Goal: Information Seeking & Learning: Learn about a topic

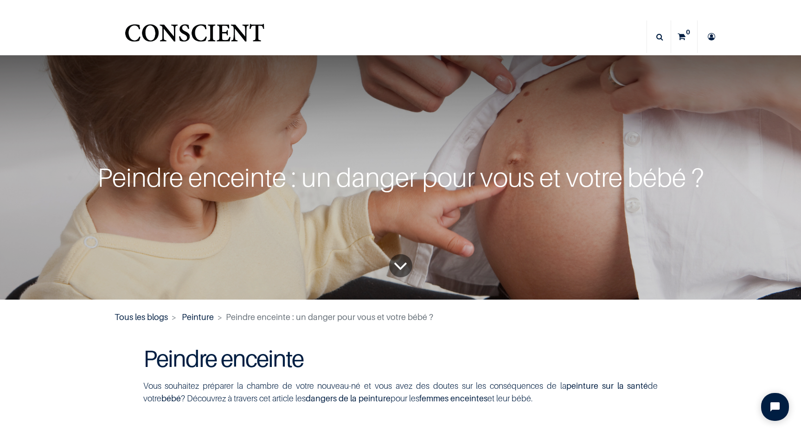
scroll to position [9, 0]
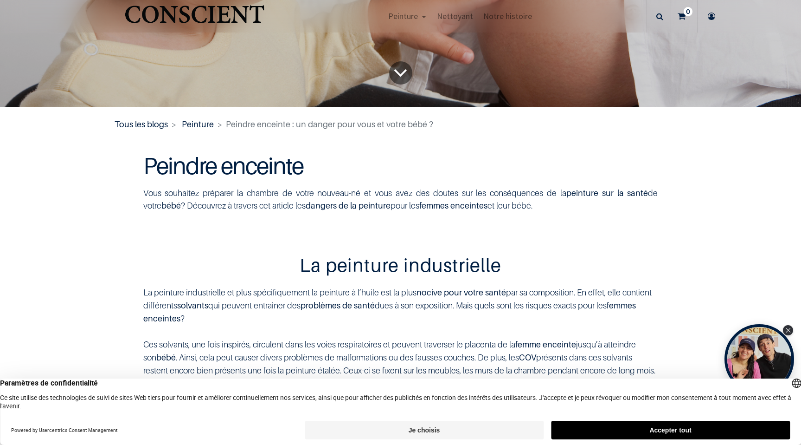
scroll to position [252, 0]
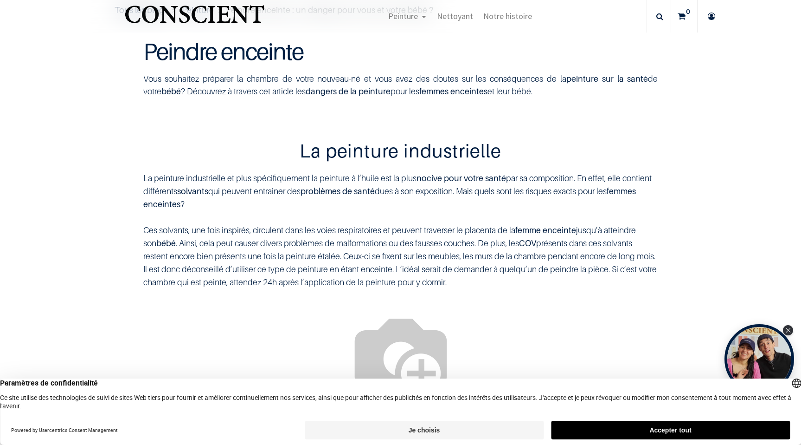
click at [267, 77] on span "Vous souhaitez préparer la chambre de votre nouveau-né et vous avez des doutes …" at bounding box center [400, 85] width 515 height 22
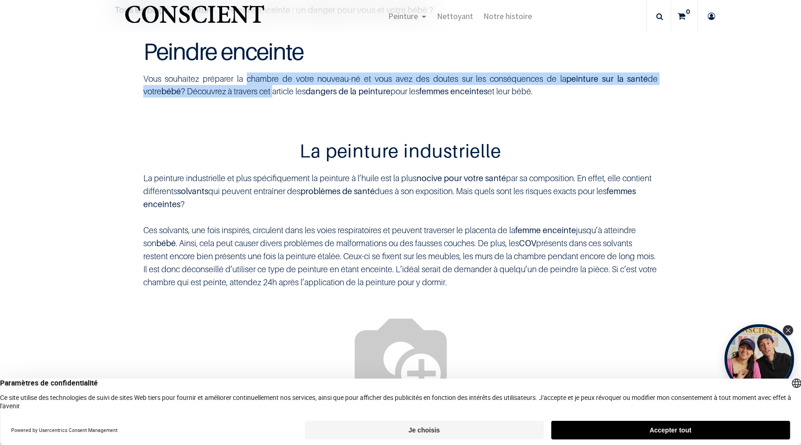
drag, startPoint x: 267, startPoint y: 77, endPoint x: 269, endPoint y: 91, distance: 15.0
click at [269, 91] on span "Vous souhaitez préparer la chambre de votre nouveau-né et vous avez des doutes …" at bounding box center [400, 85] width 515 height 22
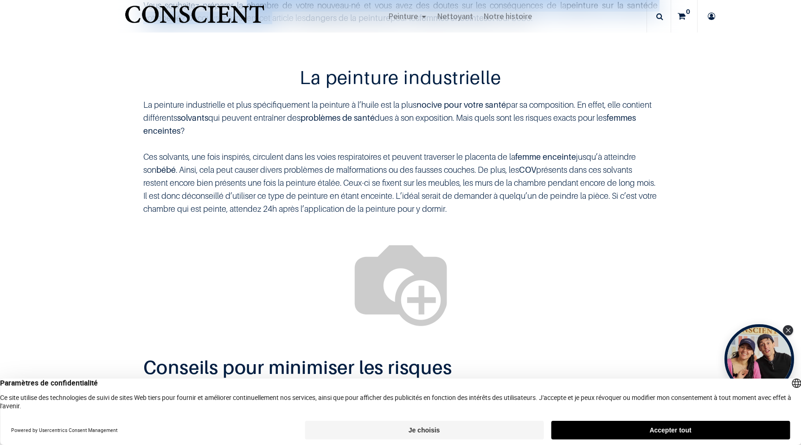
scroll to position [329, 0]
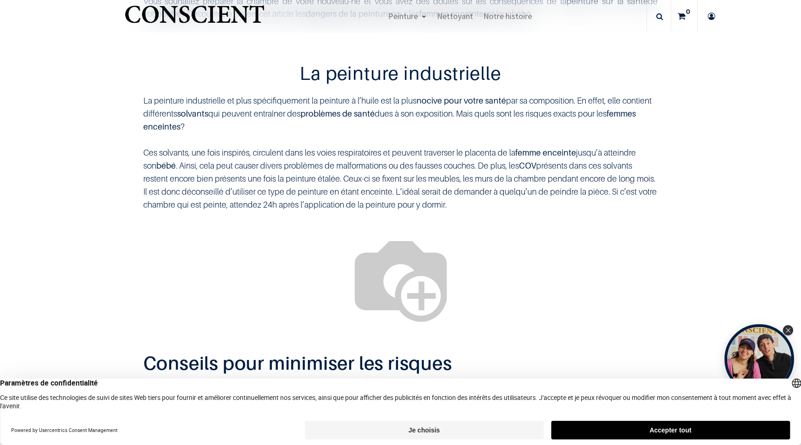
click at [229, 151] on font "Ces solvants, une fois inspirés, circulent dans les voies respiratoires et peuv…" at bounding box center [329, 153] width 372 height 10
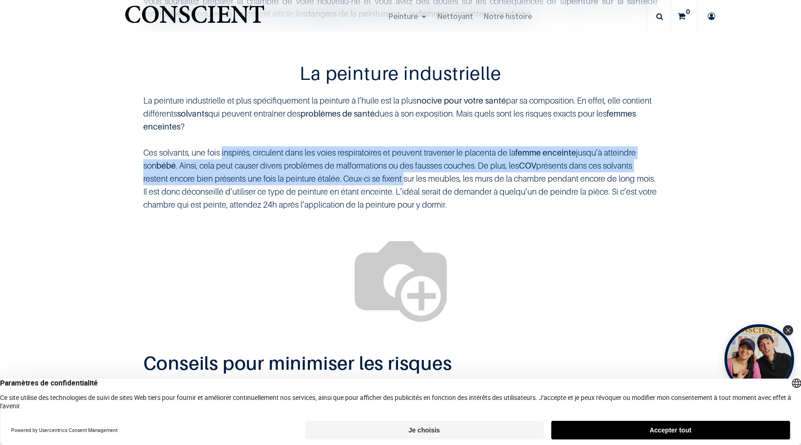
drag, startPoint x: 229, startPoint y: 151, endPoint x: 381, endPoint y: 171, distance: 153.5
click at [381, 172] on div "La peinture industrielle et plus spécifiquement la peinture à l’huile est la pl…" at bounding box center [400, 153] width 529 height 132
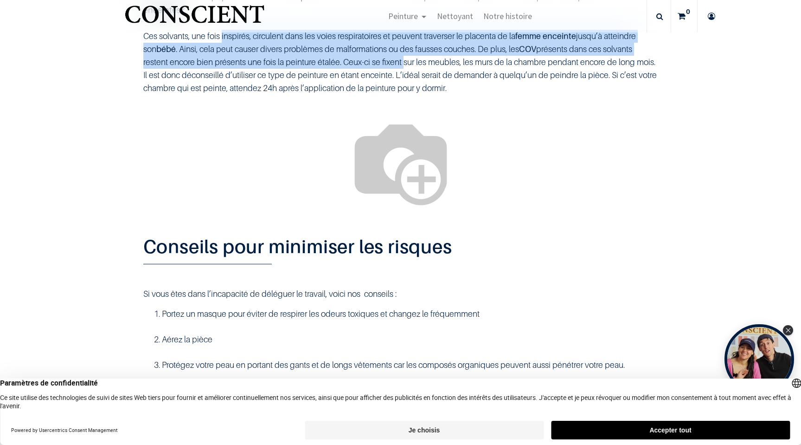
scroll to position [430, 0]
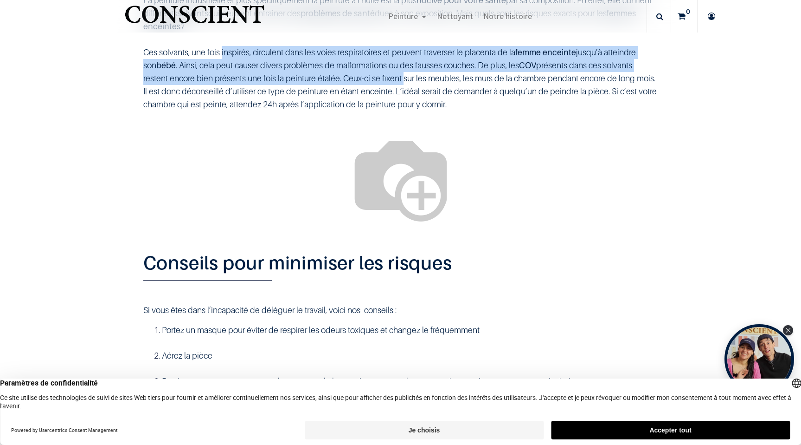
click at [336, 59] on div "La peinture industrielle et plus spécifiquement la peinture à l’huile est la pl…" at bounding box center [400, 53] width 529 height 132
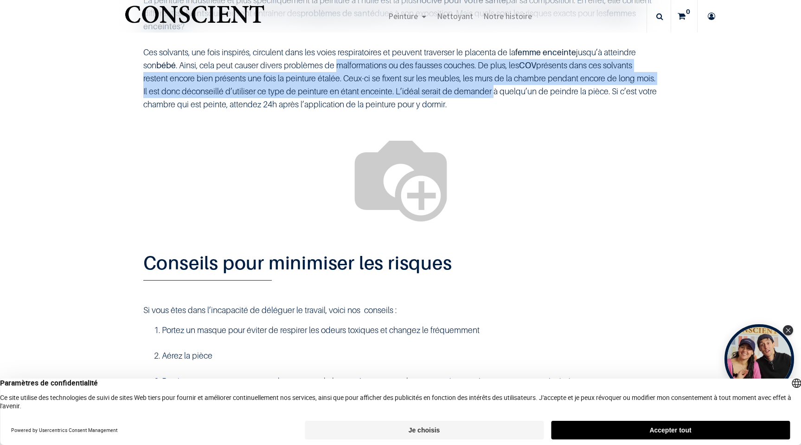
drag, startPoint x: 336, startPoint y: 59, endPoint x: 455, endPoint y: 87, distance: 122.0
click at [455, 87] on div "La peinture industrielle et plus spécifiquement la peinture à l’huile est la pl…" at bounding box center [400, 53] width 529 height 132
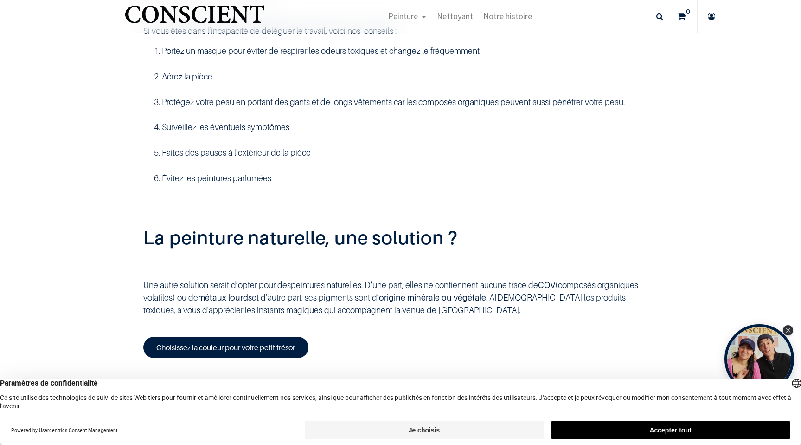
scroll to position [709, 0]
click at [211, 184] on ol "Portez un masque pour éviter de respirer les odeurs toxiques et changez le fréq…" at bounding box center [400, 114] width 515 height 140
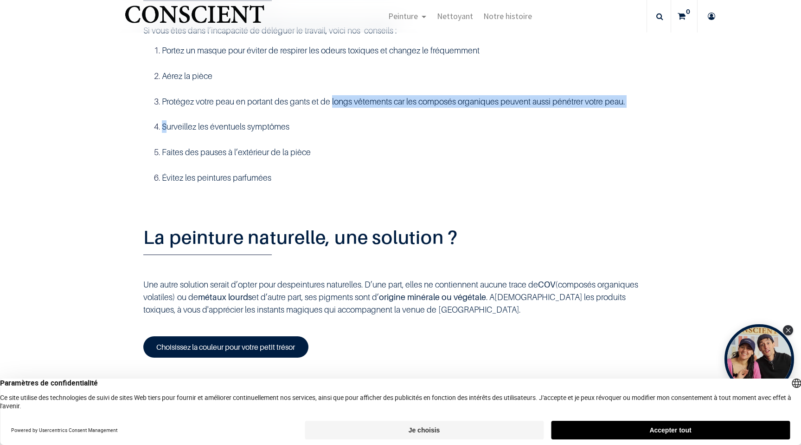
drag, startPoint x: 211, startPoint y: 228, endPoint x: 336, endPoint y: 217, distance: 125.7
click at [336, 184] on ol "Portez un masque pour éviter de respirer les odeurs toxiques et changez le fréq…" at bounding box center [400, 114] width 515 height 140
click at [336, 106] on span "Protégez votre peau en portant des gants et de longs vêtements car les composés…" at bounding box center [393, 102] width 463 height 10
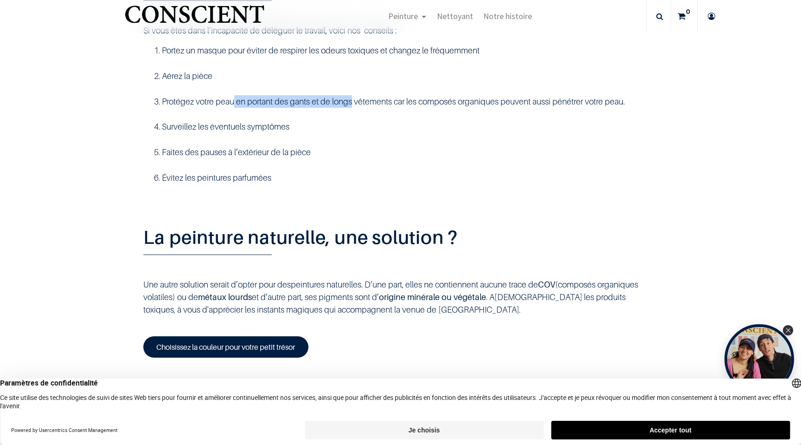
drag, startPoint x: 336, startPoint y: 217, endPoint x: 234, endPoint y: 217, distance: 102.1
click at [234, 106] on span "Protégez votre peau en portant des gants et de longs vêtements car les composés…" at bounding box center [393, 102] width 463 height 10
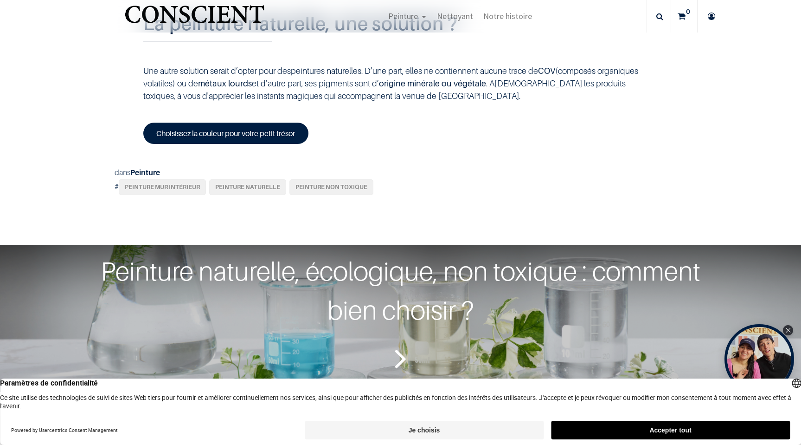
scroll to position [938, 0]
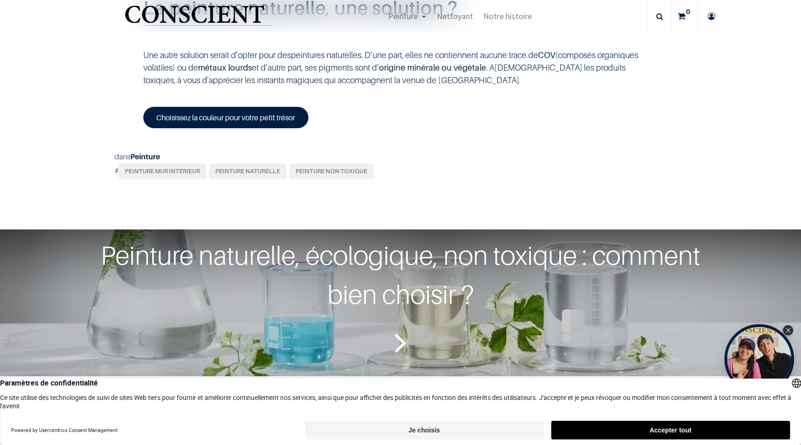
click at [208, 60] on font "Une autre solution serait d’opter pour des" at bounding box center [217, 55] width 148 height 10
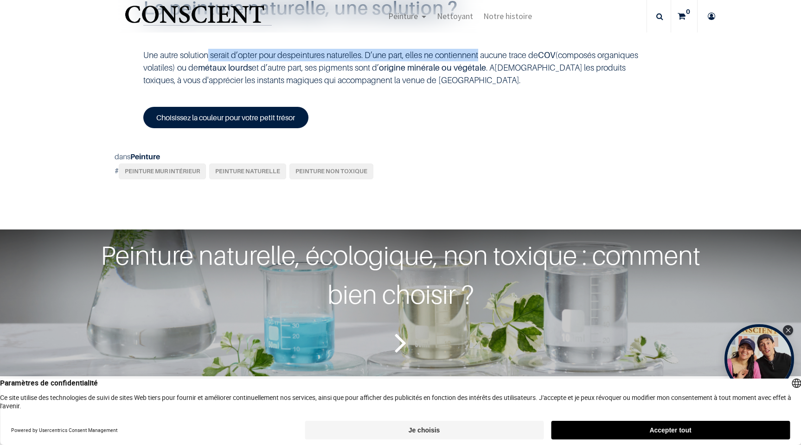
drag, startPoint x: 208, startPoint y: 171, endPoint x: 436, endPoint y: 174, distance: 228.3
click at [436, 86] on p "Une autre solution serait d’opter pour des peintures naturelles . D’une part, e…" at bounding box center [400, 68] width 515 height 38
